Goal: Task Accomplishment & Management: Manage account settings

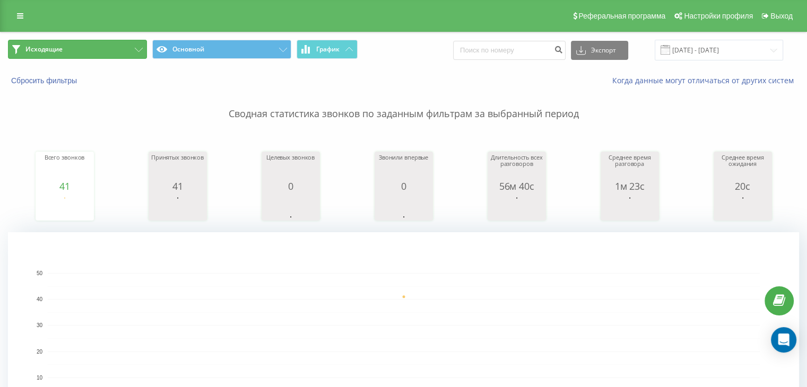
click at [78, 49] on button "Исходящие" at bounding box center [77, 49] width 139 height 19
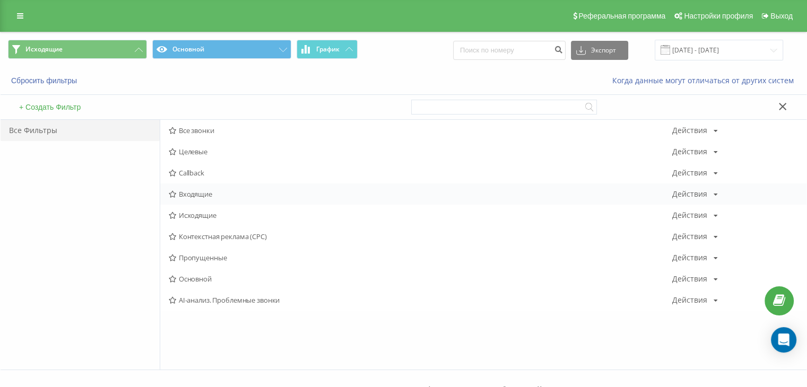
click at [195, 193] on span "Входящие" at bounding box center [420, 193] width 503 height 7
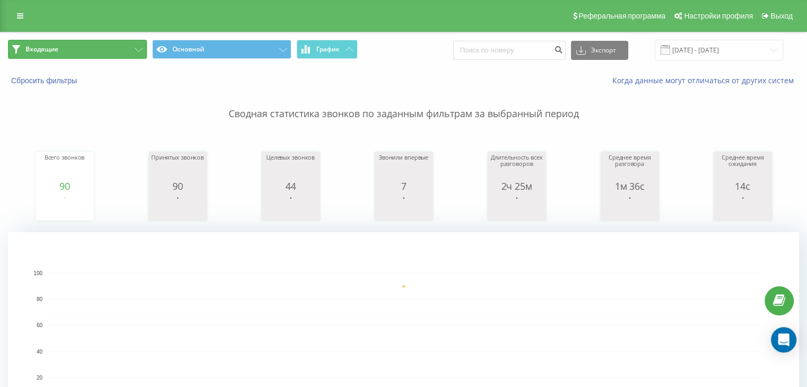
click at [70, 45] on button "Входящие" at bounding box center [77, 49] width 139 height 19
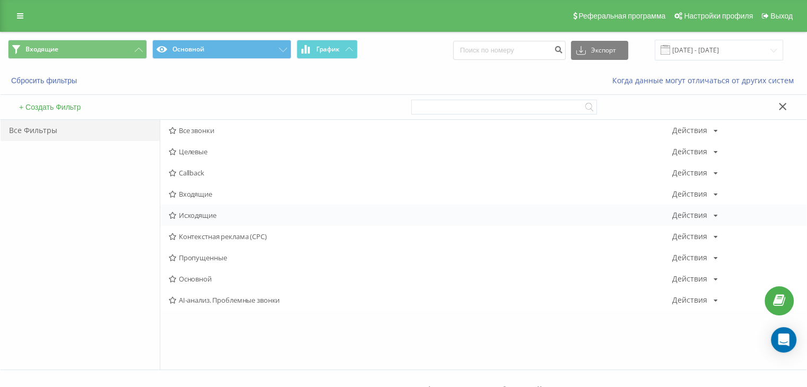
click at [176, 210] on div "Исходящие Действия Редактировать Копировать Удалить По умолчанию Поделиться" at bounding box center [483, 215] width 646 height 21
click at [176, 212] on icon at bounding box center [173, 215] width 8 height 7
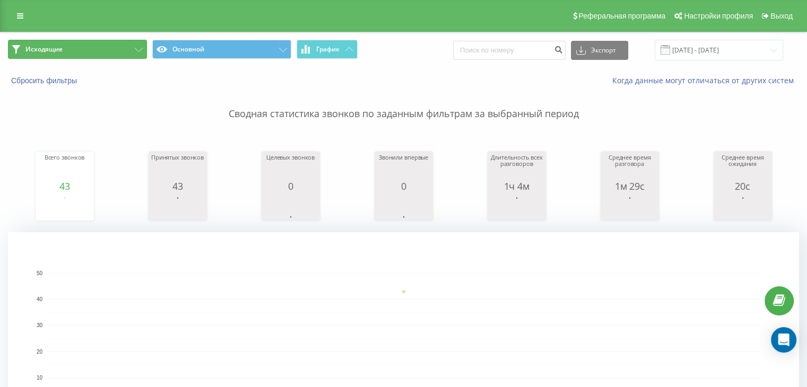
click at [111, 54] on button "Исходящие" at bounding box center [77, 49] width 139 height 19
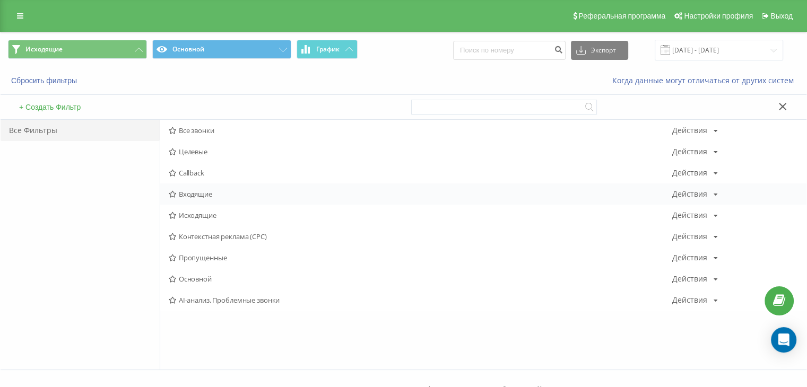
click at [188, 192] on span "Входящие" at bounding box center [420, 193] width 503 height 7
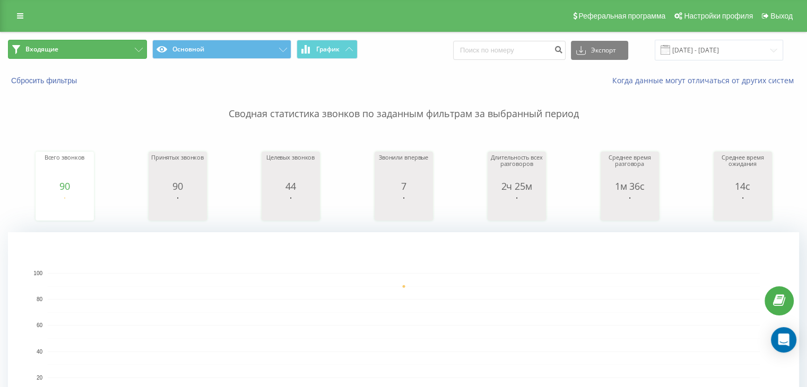
click at [67, 43] on button "Входящие" at bounding box center [77, 49] width 139 height 19
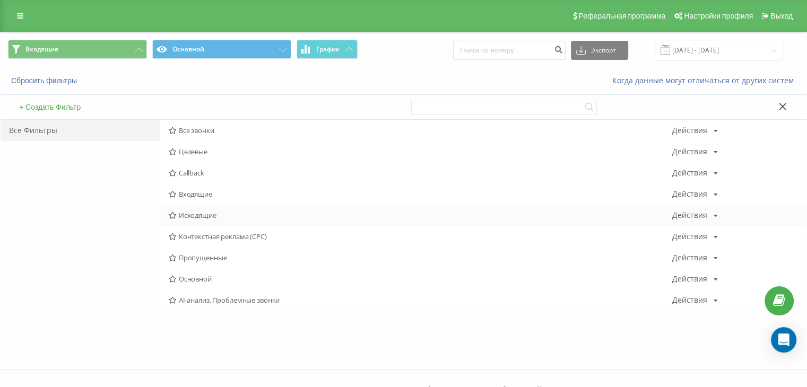
click at [174, 213] on icon at bounding box center [173, 215] width 8 height 7
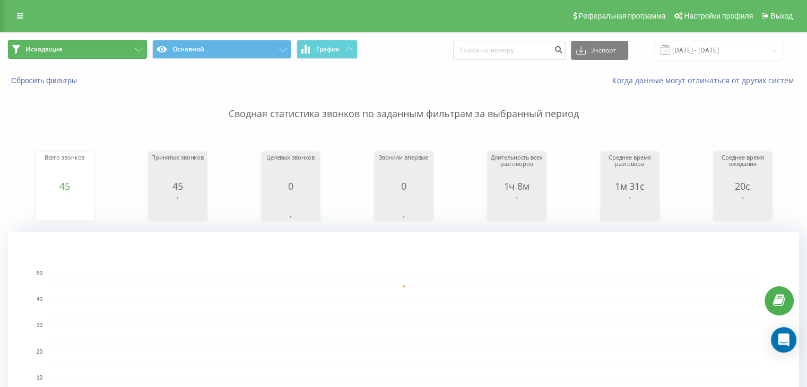
click at [122, 45] on button "Исходящие" at bounding box center [77, 49] width 139 height 19
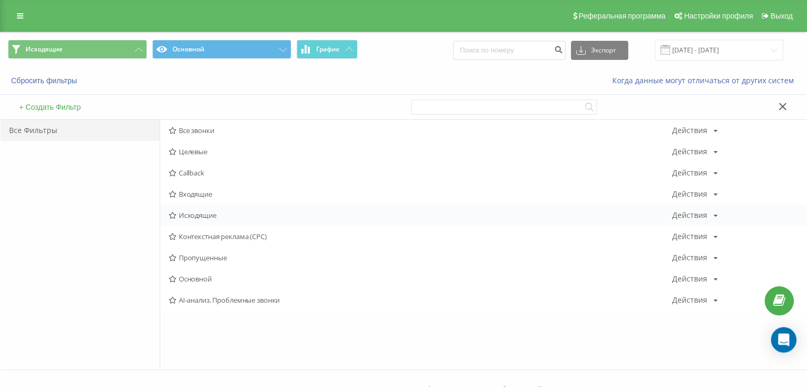
click at [188, 212] on span "Исходящие" at bounding box center [420, 215] width 503 height 7
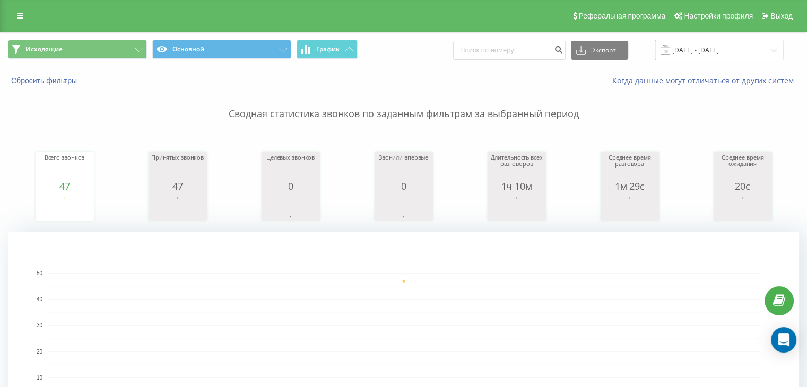
click at [691, 47] on input "[DATE] - [DATE]" at bounding box center [719, 50] width 128 height 21
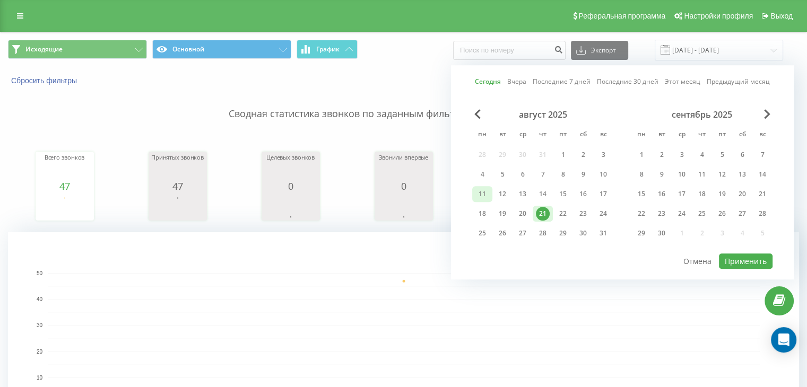
click at [482, 194] on div "11" at bounding box center [482, 194] width 14 height 14
click at [546, 209] on div "21" at bounding box center [543, 214] width 14 height 14
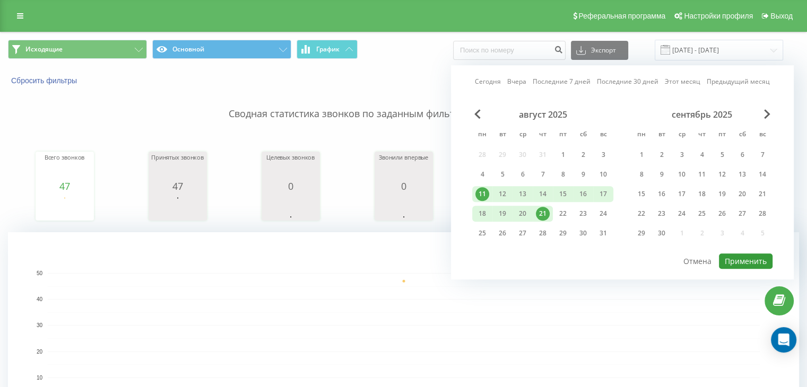
click at [728, 254] on button "Применить" at bounding box center [746, 261] width 54 height 15
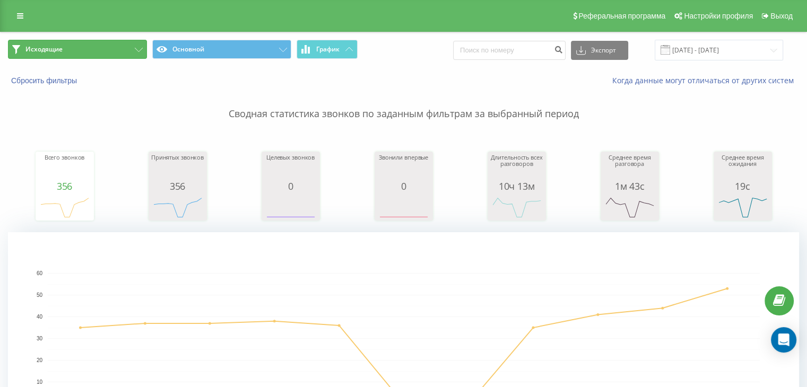
click at [107, 45] on button "Исходящие" at bounding box center [77, 49] width 139 height 19
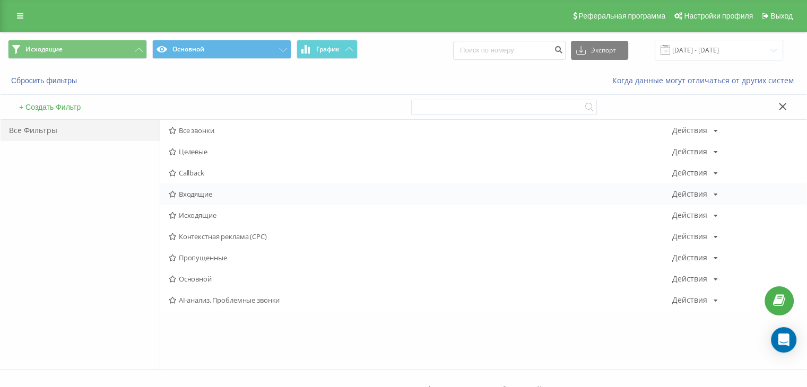
click at [178, 194] on span "Входящие" at bounding box center [420, 193] width 503 height 7
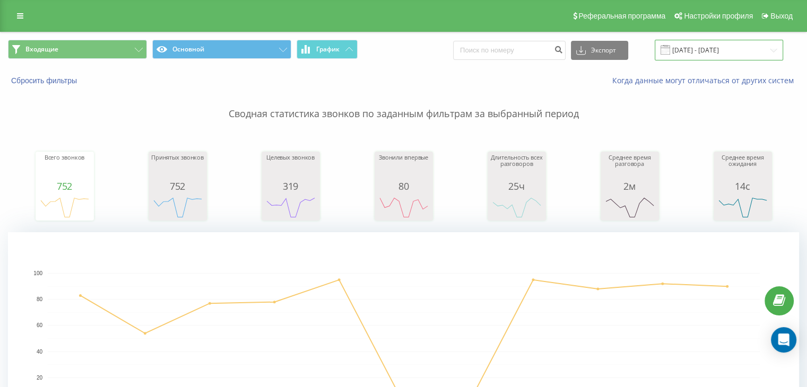
click at [707, 55] on input "[DATE] - [DATE]" at bounding box center [719, 50] width 128 height 21
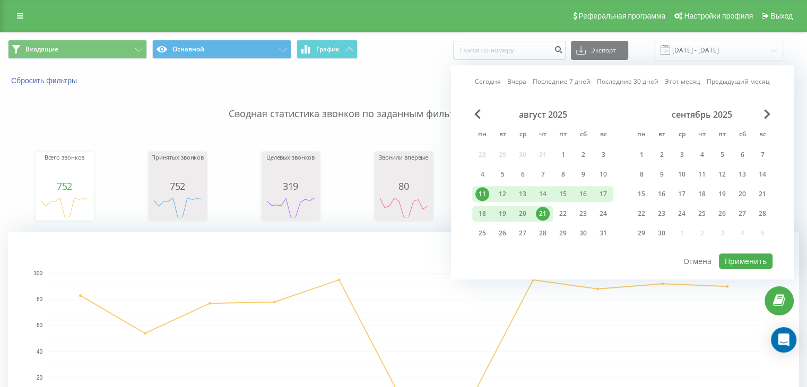
click at [540, 208] on div "21" at bounding box center [543, 214] width 14 height 14
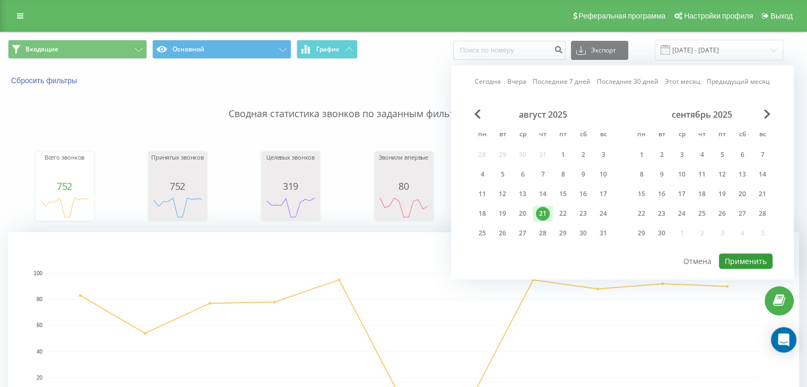
click at [740, 257] on button "Применить" at bounding box center [746, 261] width 54 height 15
type input "[DATE] - [DATE]"
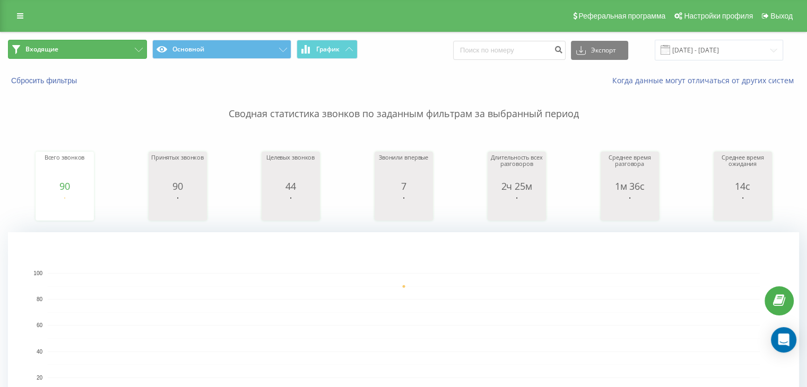
drag, startPoint x: 132, startPoint y: 50, endPoint x: 133, endPoint y: 75, distance: 25.0
click at [132, 50] on button "Входящие" at bounding box center [77, 49] width 139 height 19
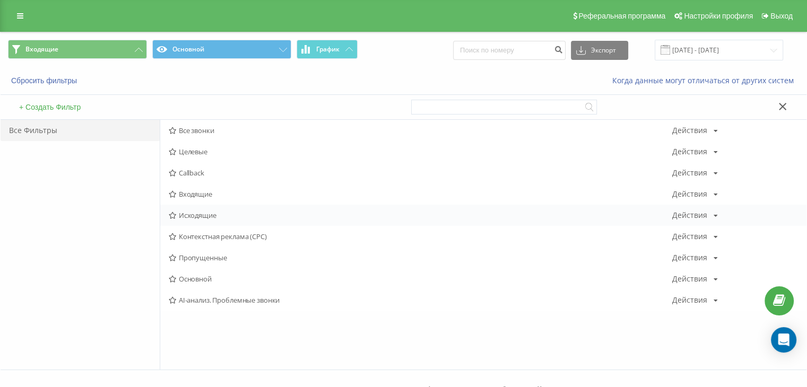
click at [181, 212] on span "Исходящие" at bounding box center [420, 215] width 503 height 7
